Goal: Book appointment/travel/reservation

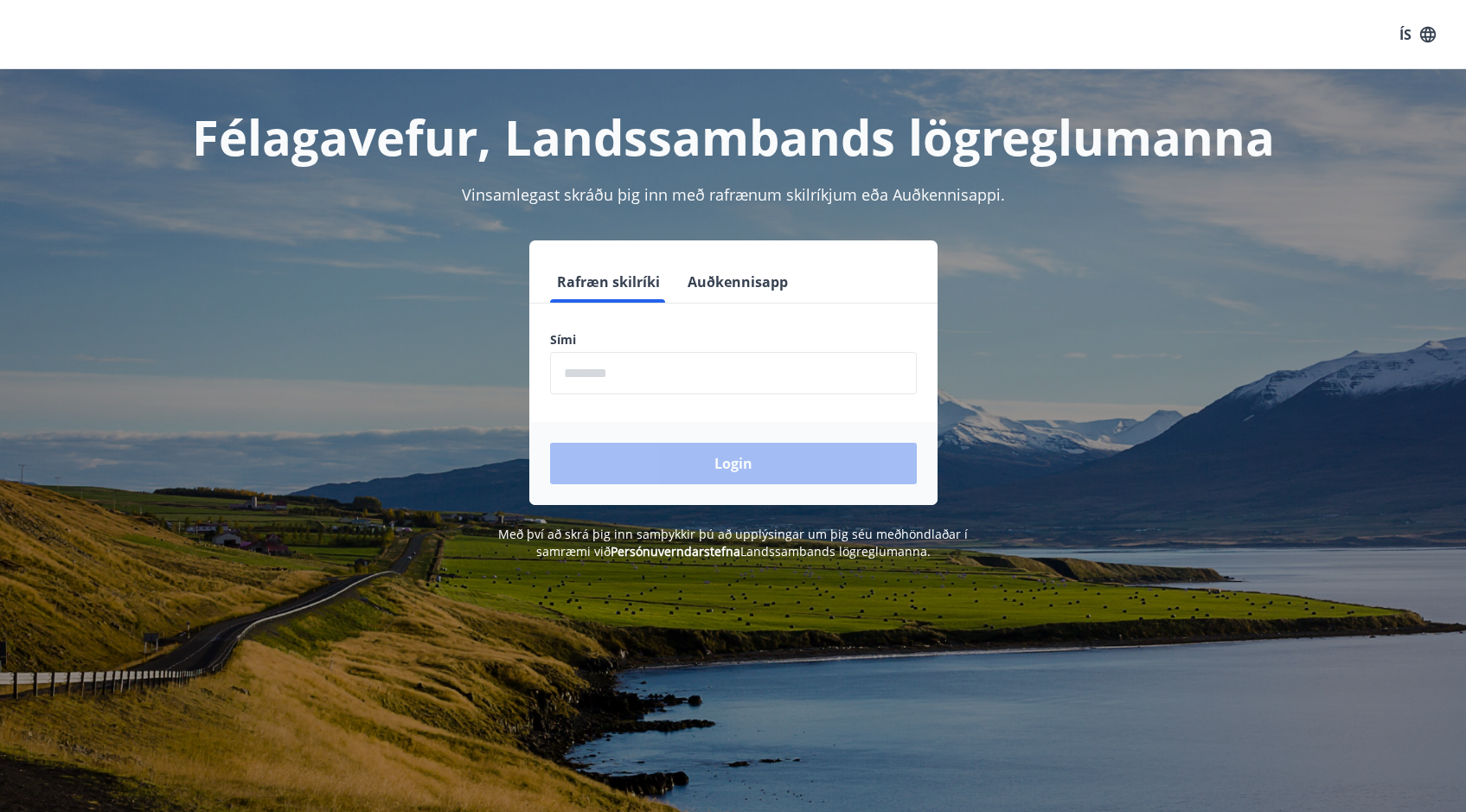
click at [637, 379] on input "phone" at bounding box center [733, 373] width 367 height 42
type input "********"
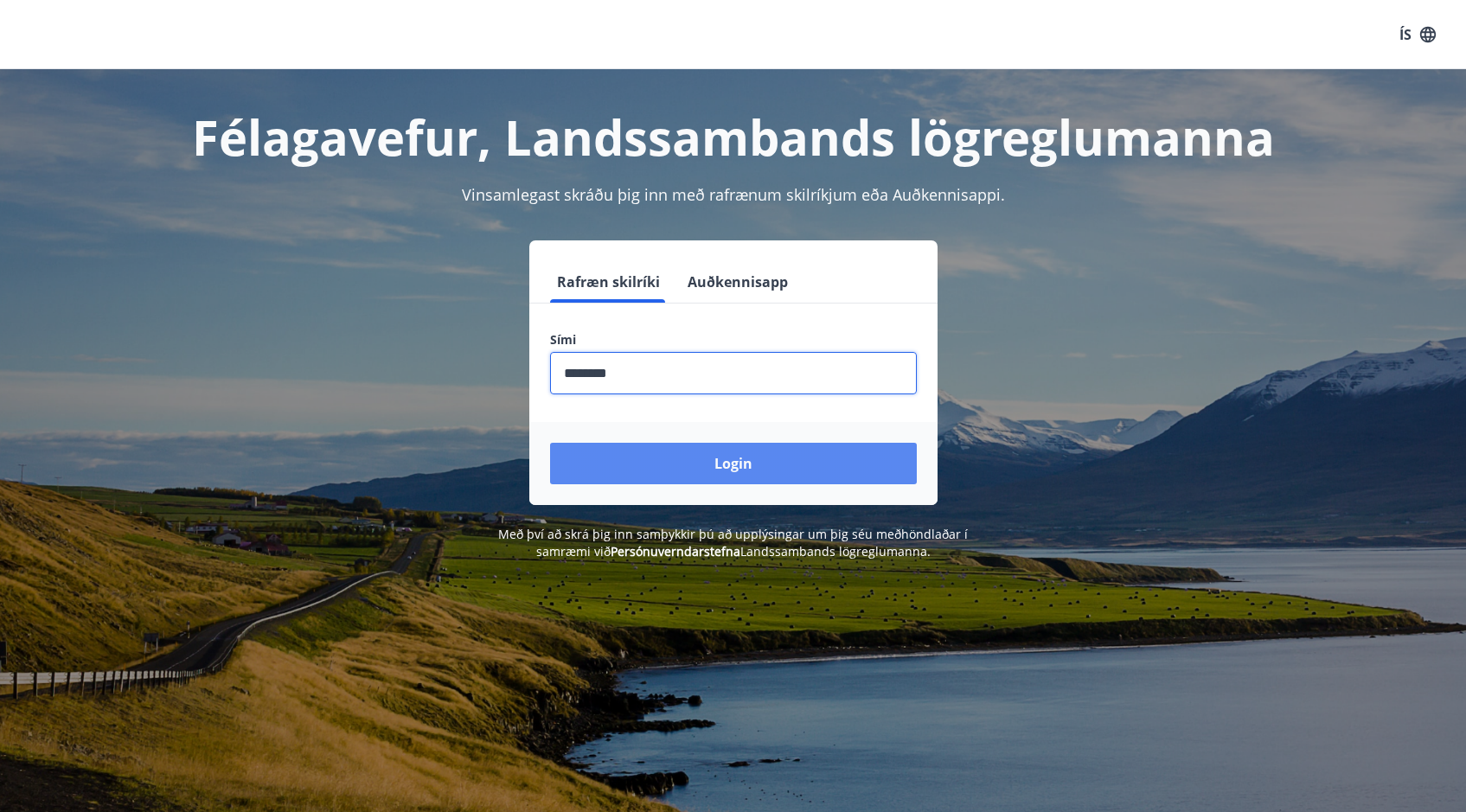
click at [617, 454] on button "Login" at bounding box center [733, 463] width 367 height 41
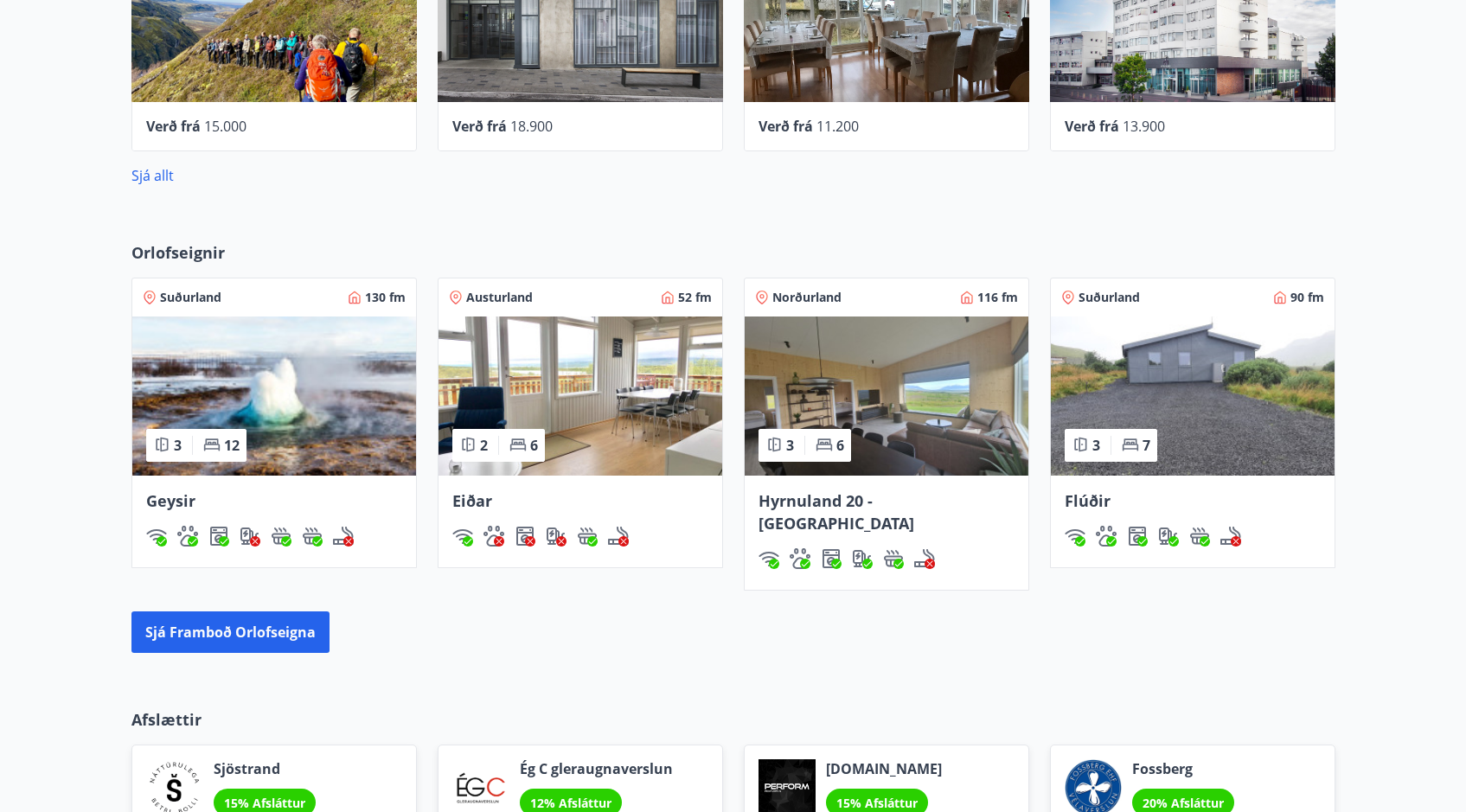
scroll to position [927, 0]
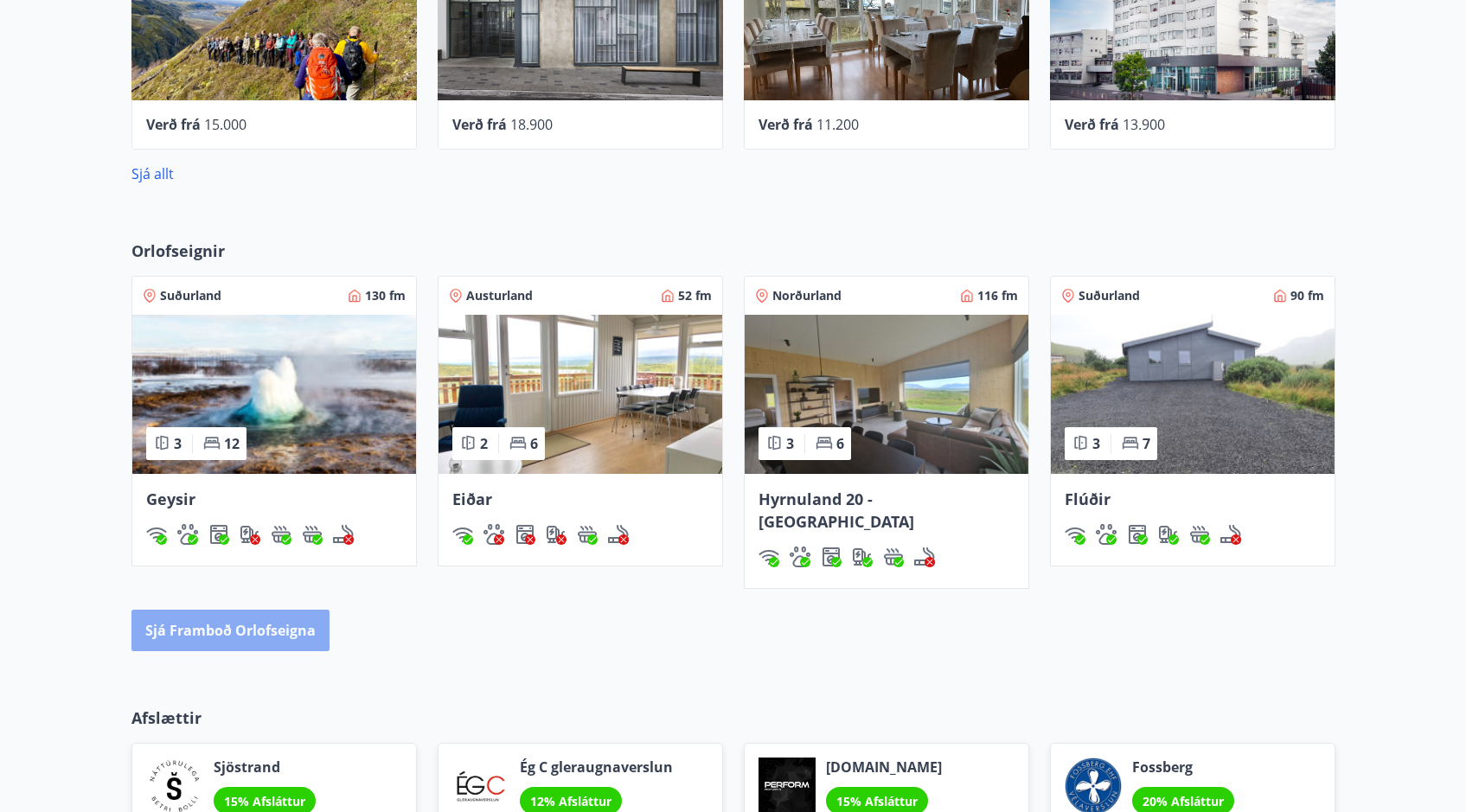
click at [252, 609] on button "Sjá framboð orlofseigna" at bounding box center [230, 630] width 198 height 41
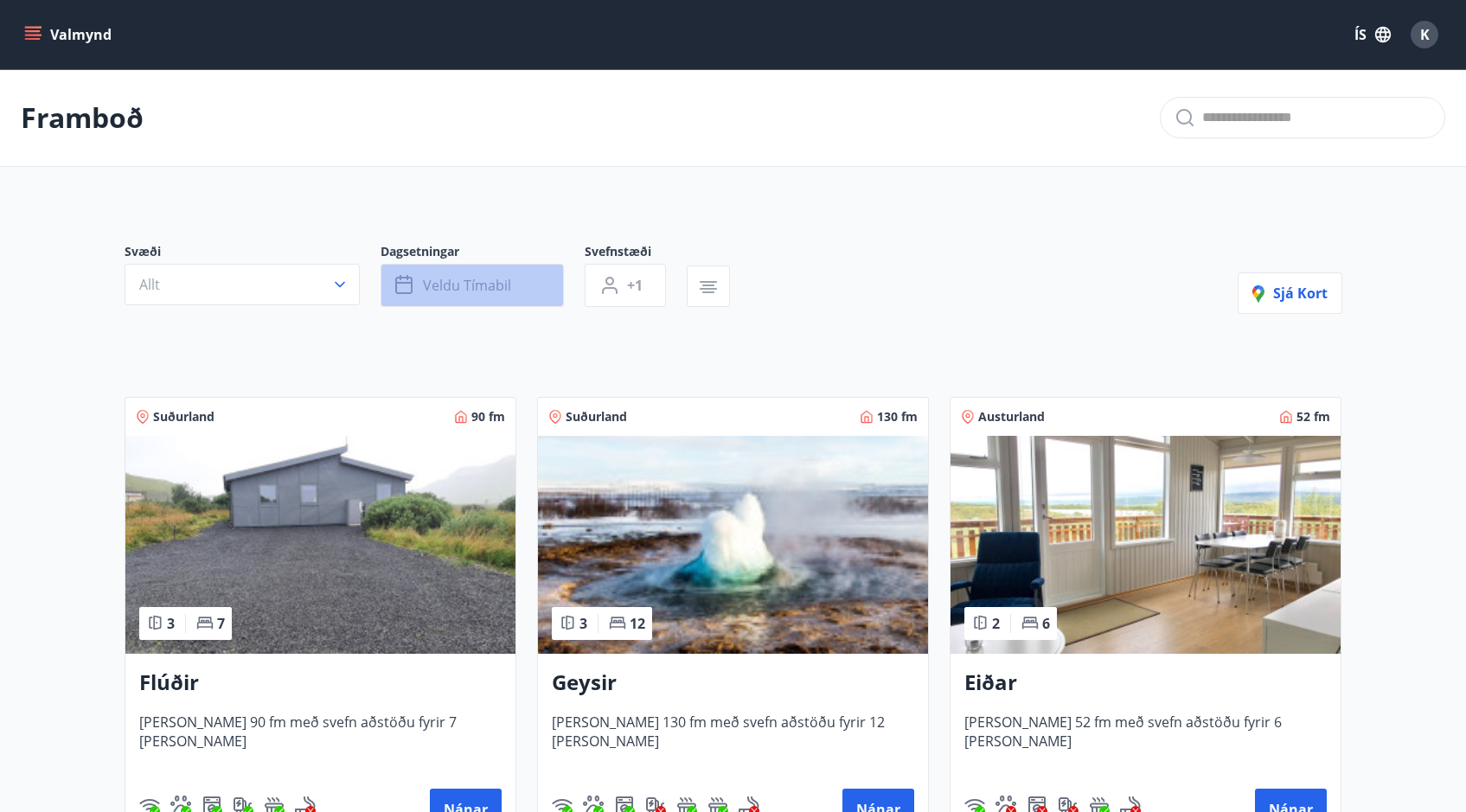
click at [492, 276] on span "Veldu tímabil" at bounding box center [467, 285] width 88 height 19
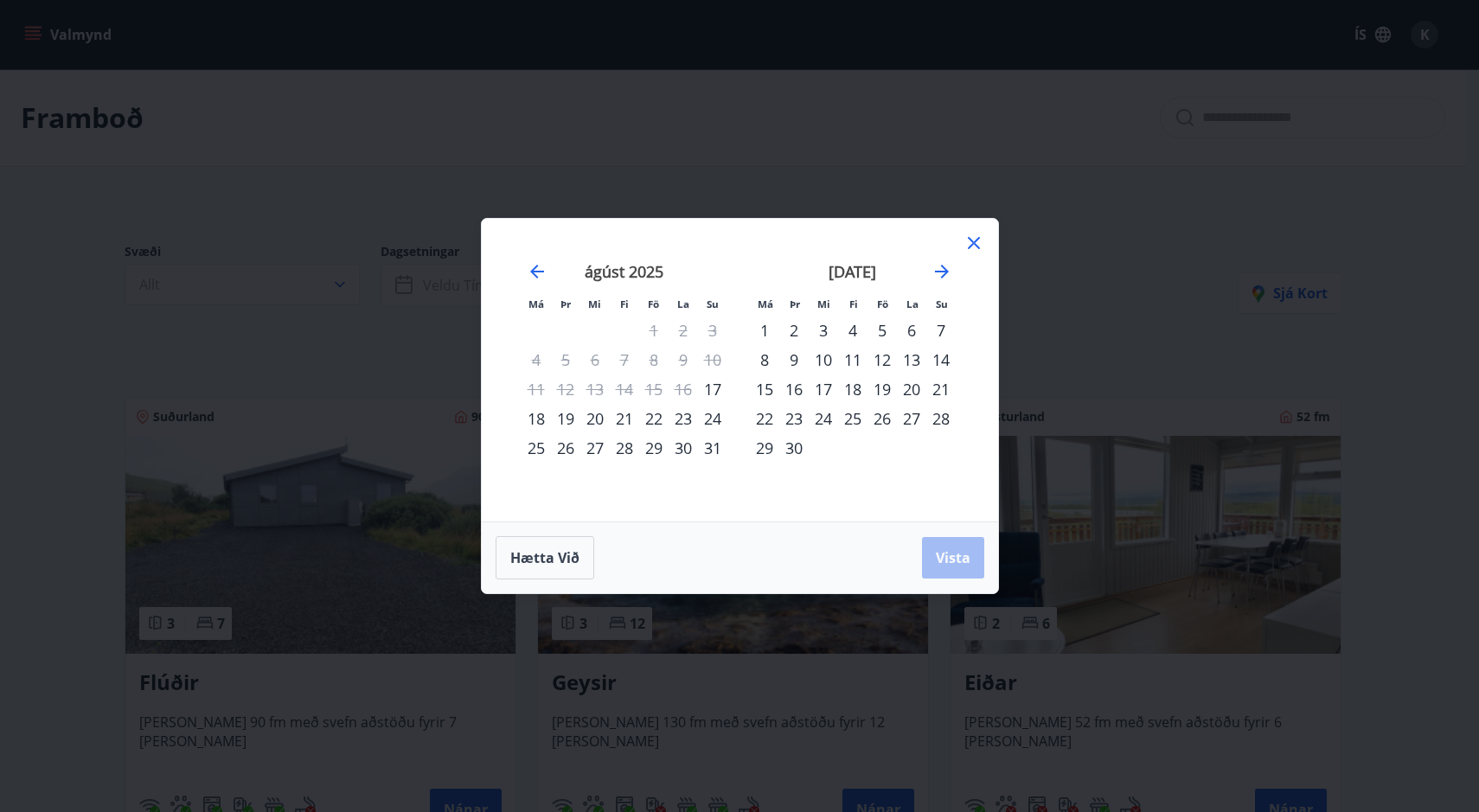
click at [651, 416] on div "22" at bounding box center [654, 419] width 29 height 29
click at [539, 446] on div "25" at bounding box center [536, 448] width 29 height 29
click at [956, 551] on span "Vista" at bounding box center [952, 557] width 34 height 19
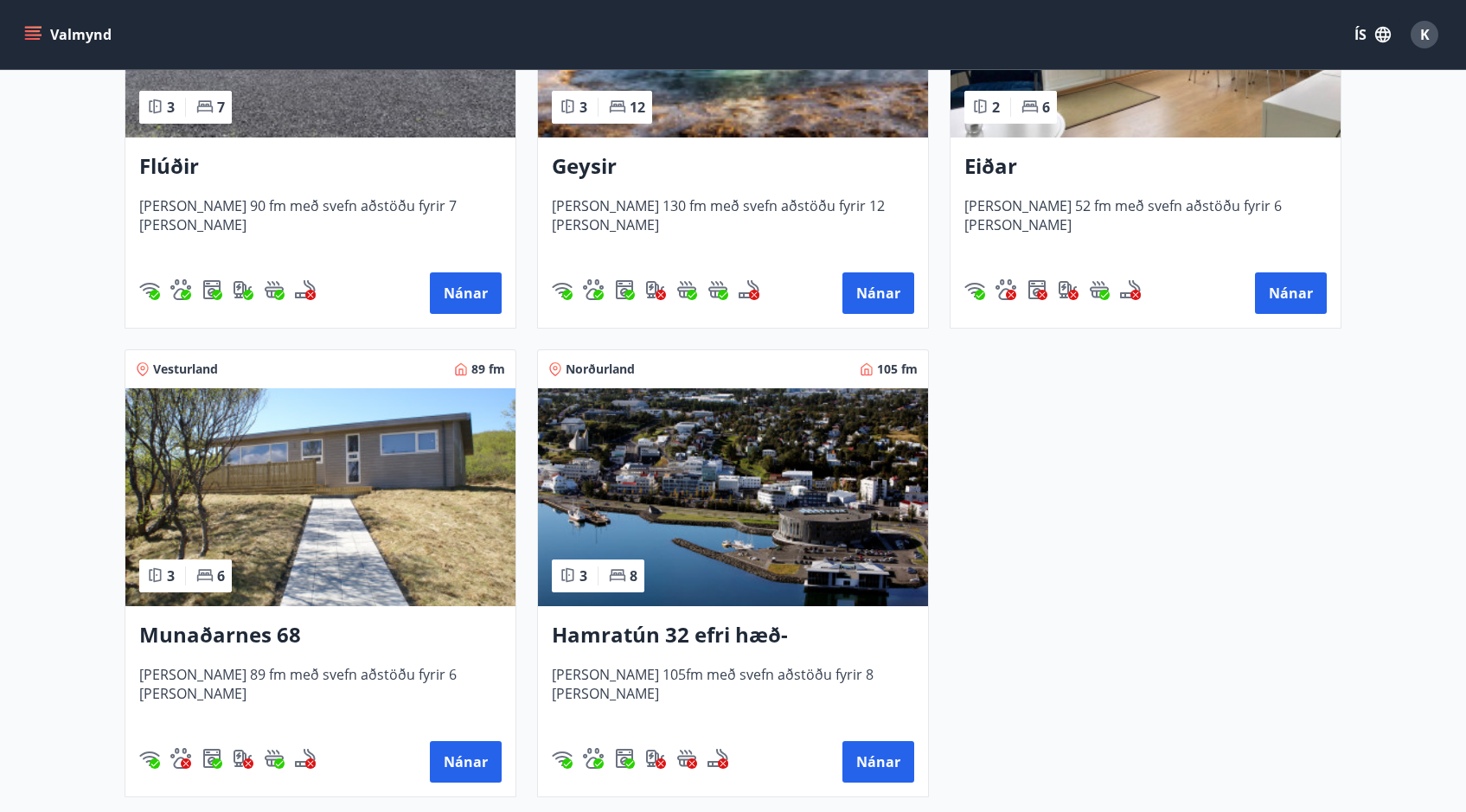
scroll to position [518, 0]
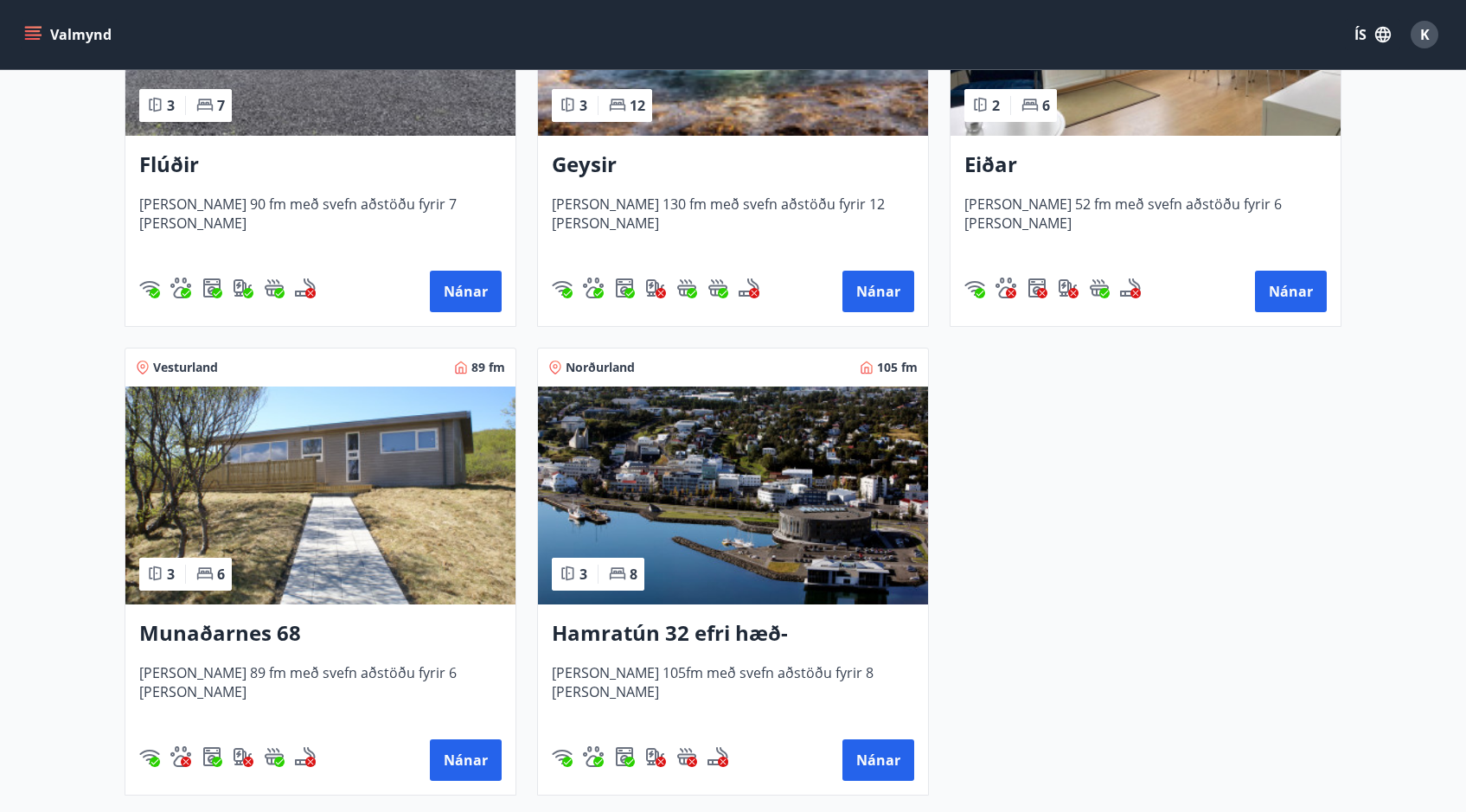
click at [759, 506] on img at bounding box center [733, 495] width 389 height 218
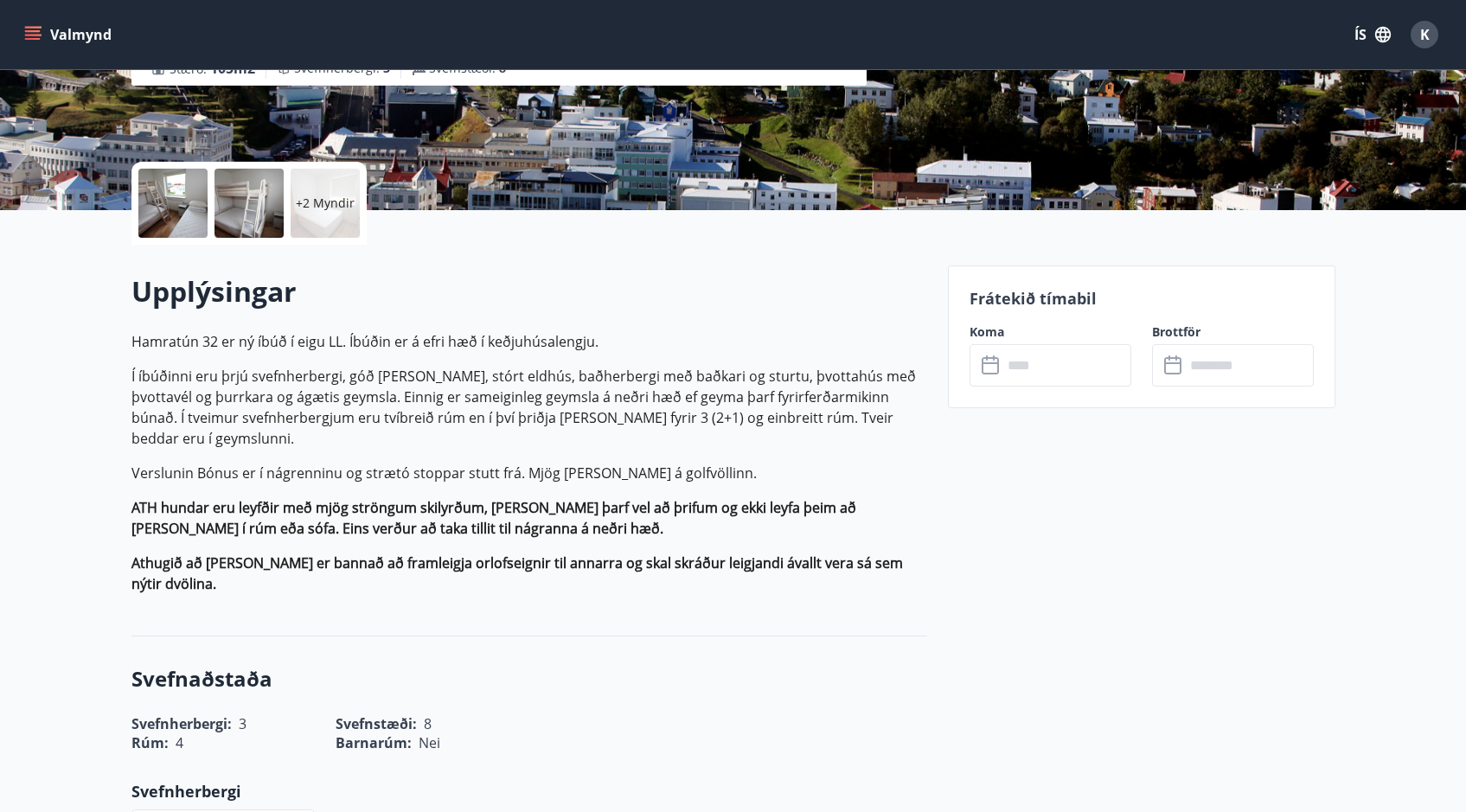
scroll to position [361, 0]
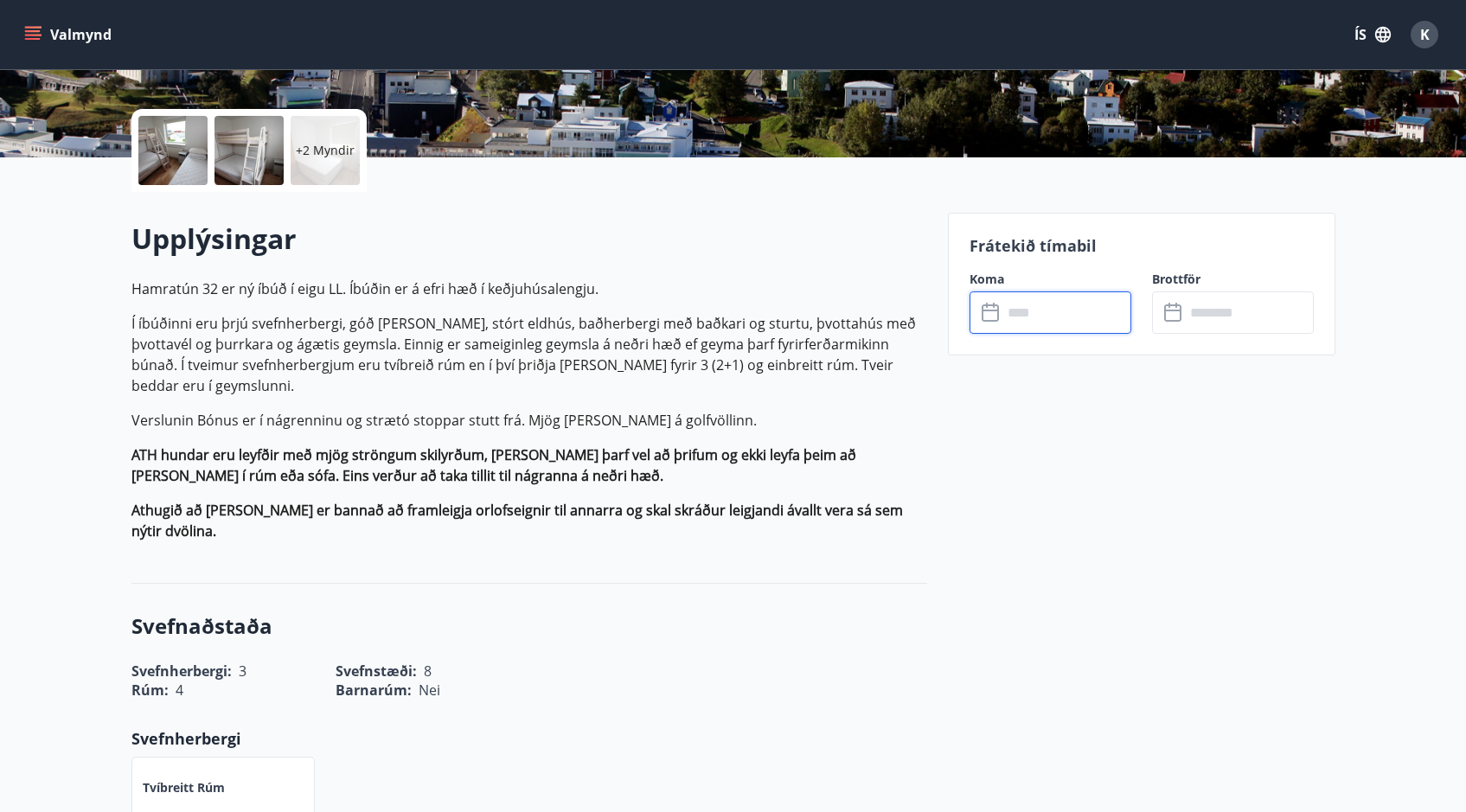
click at [1007, 323] on input "text" at bounding box center [1067, 312] width 129 height 42
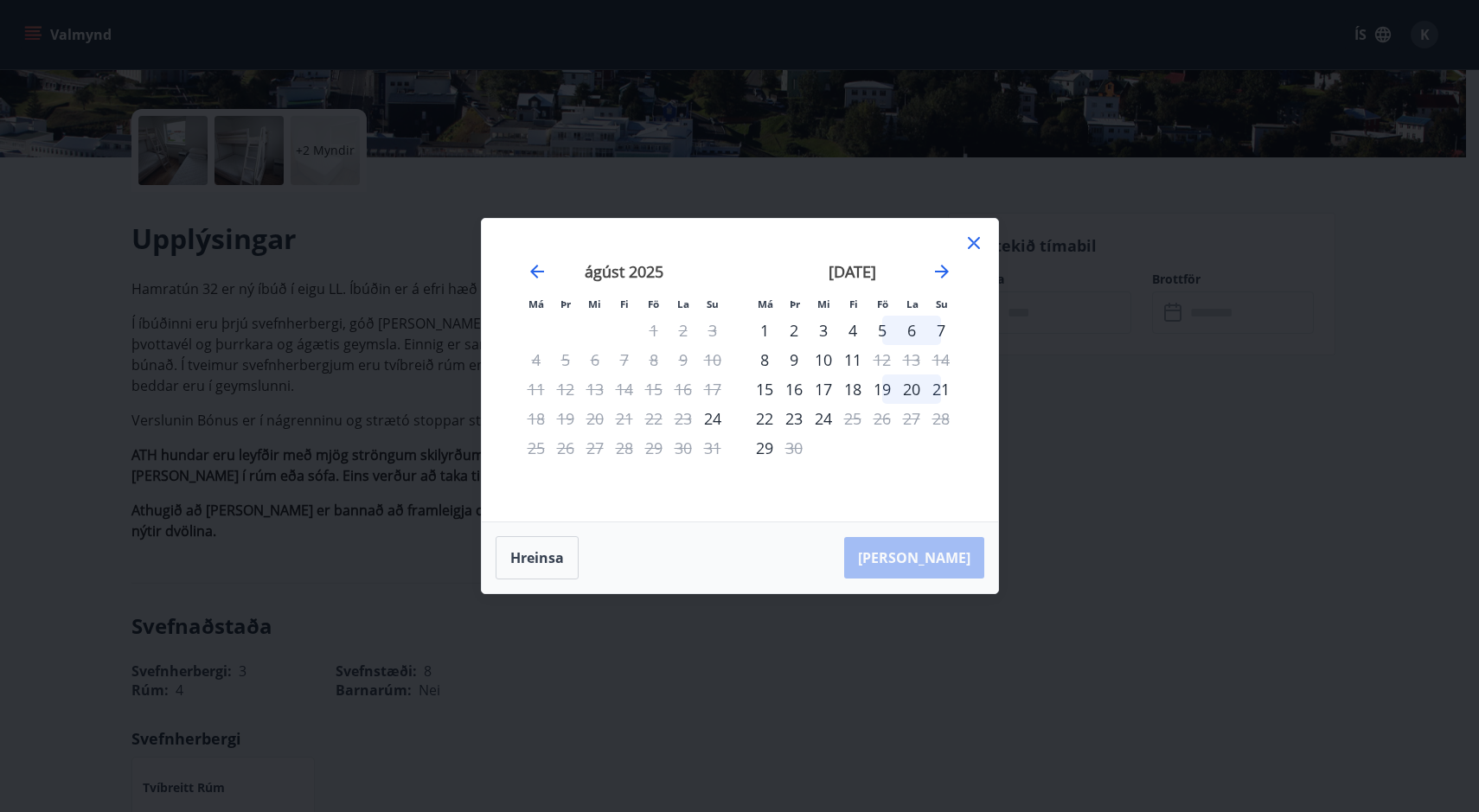
click at [977, 237] on icon at bounding box center [973, 243] width 21 height 21
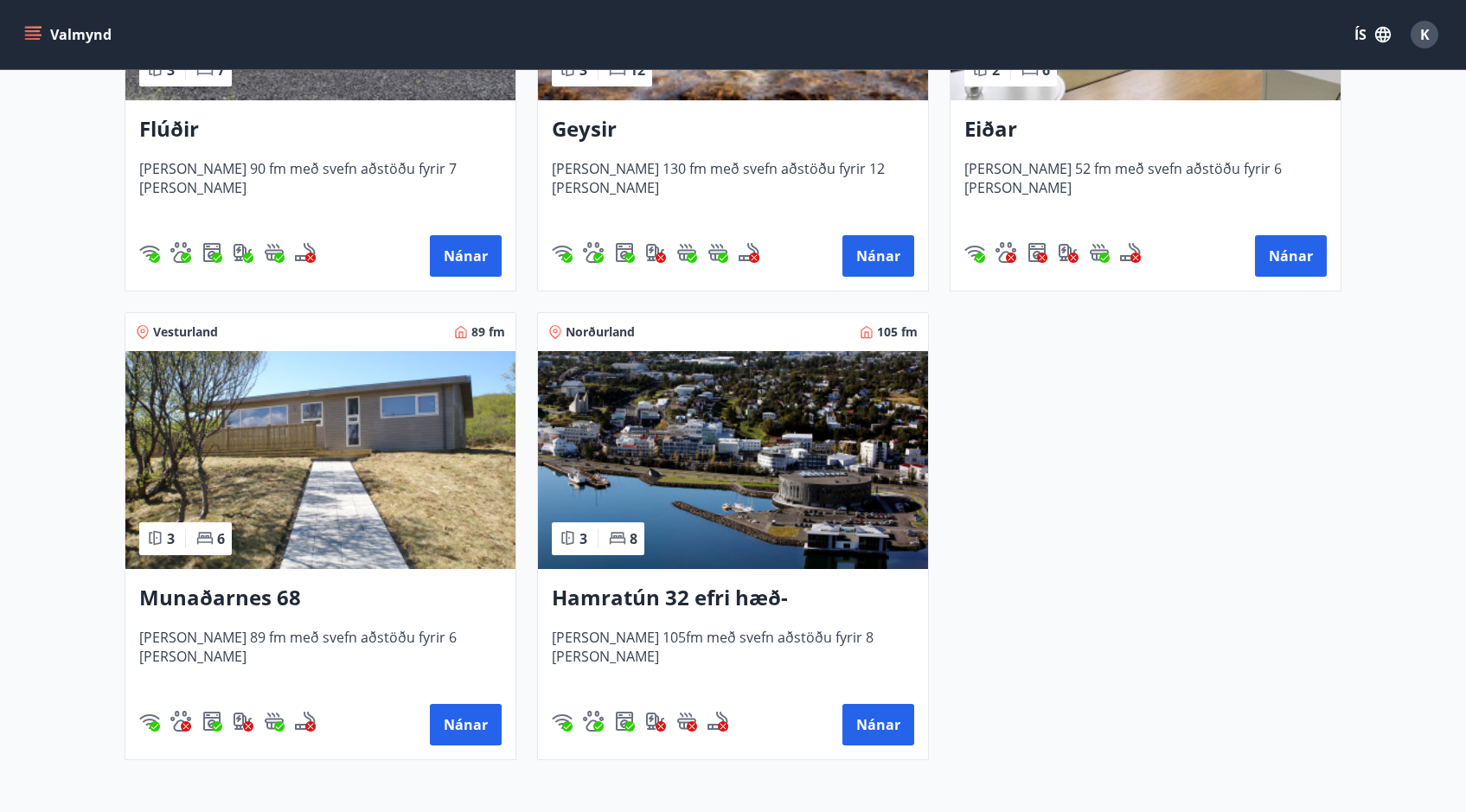
scroll to position [588, 0]
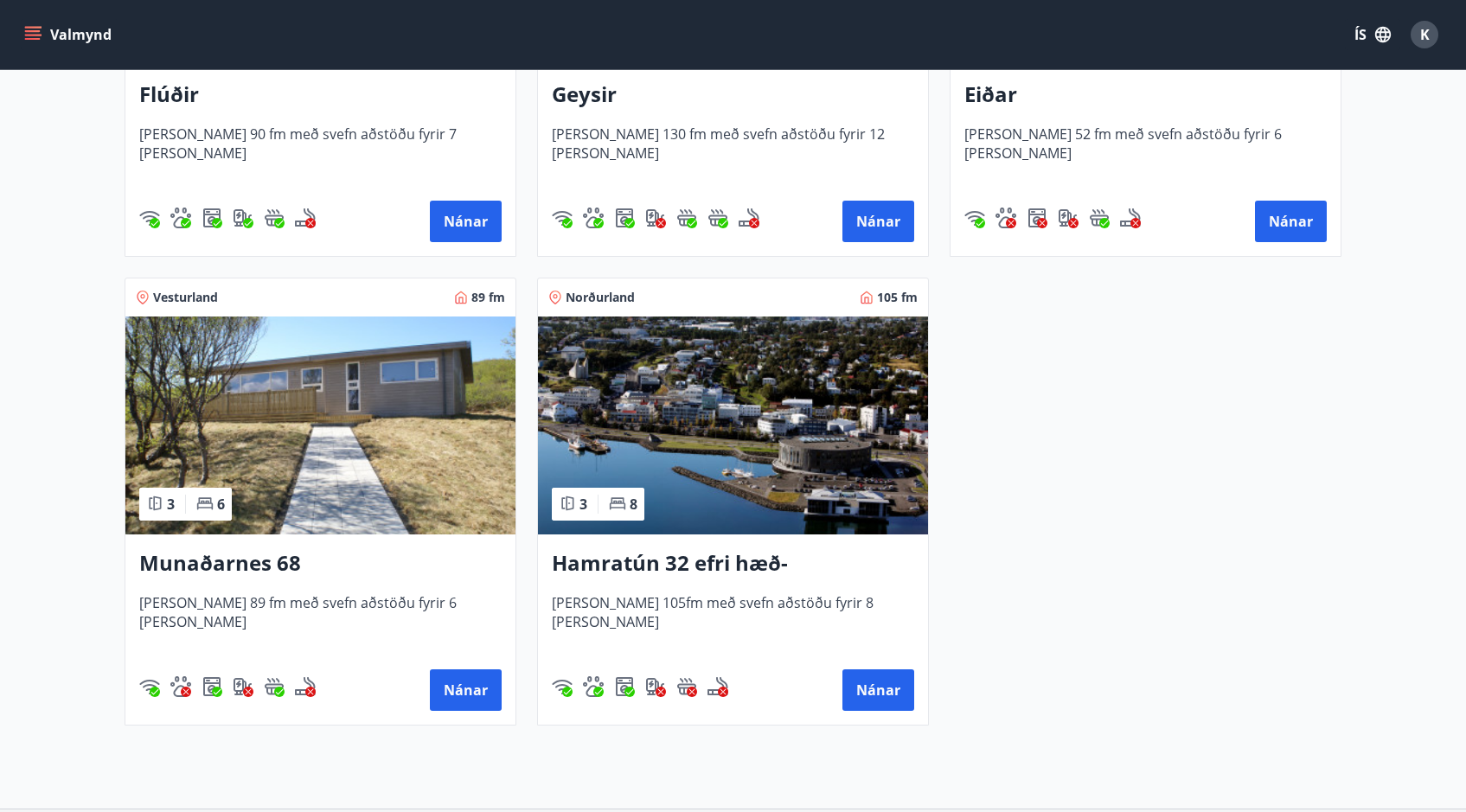
click at [324, 412] on img at bounding box center [320, 425] width 389 height 218
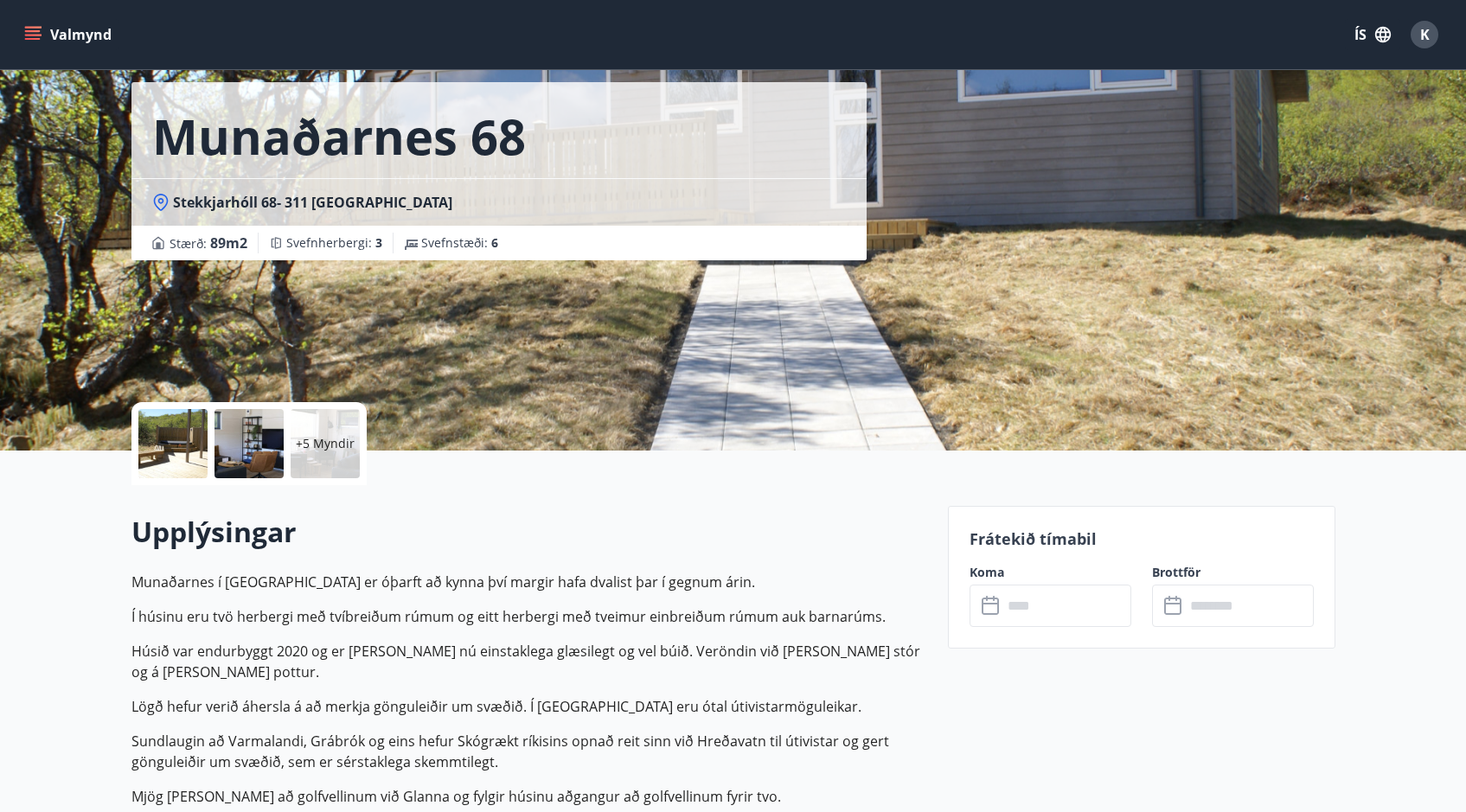
scroll to position [69, 0]
